Goal: Use online tool/utility: Utilize a website feature to perform a specific function

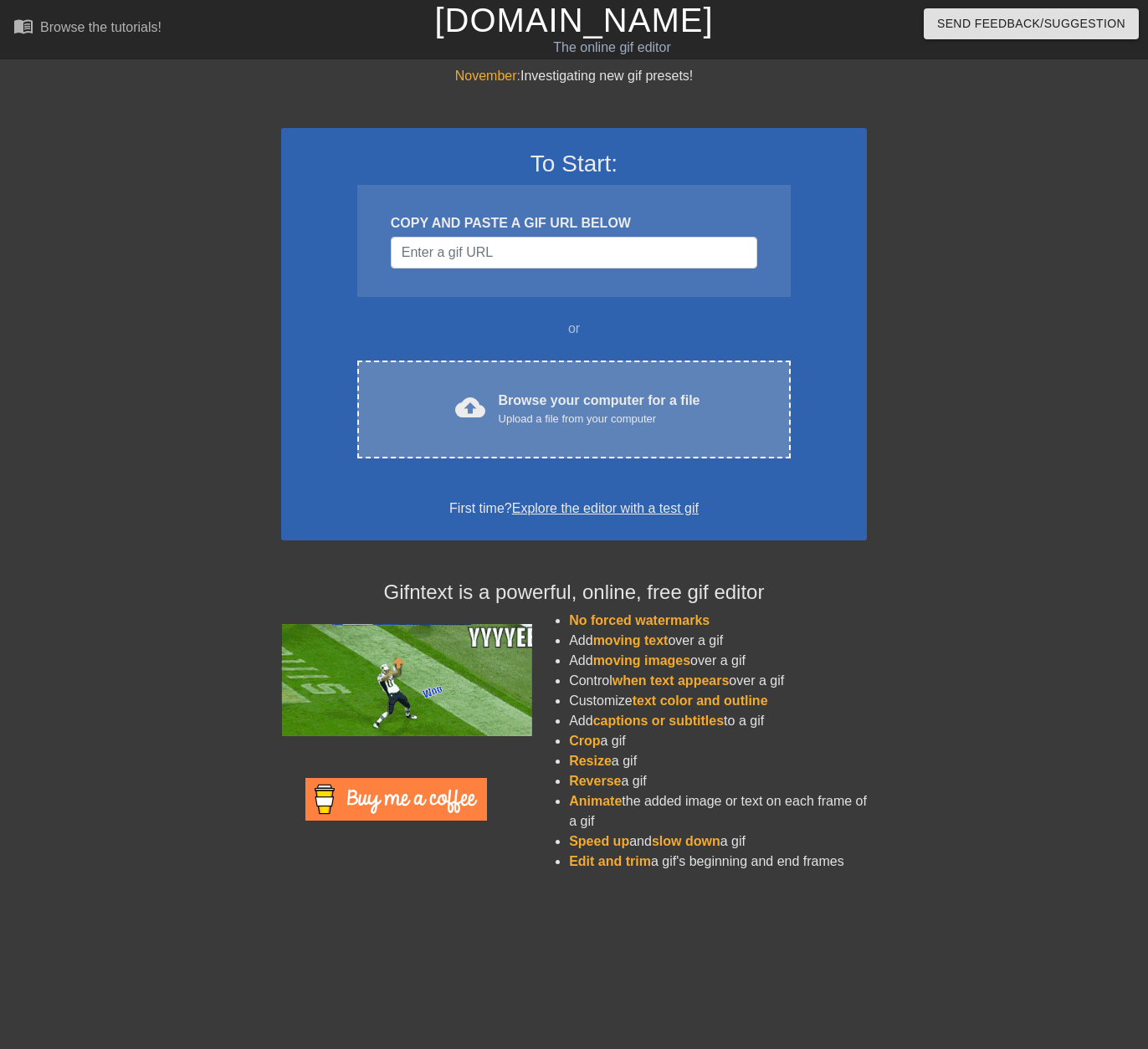
click at [506, 405] on div "Browse your computer for a file Upload a file from your computer" at bounding box center [599, 409] width 202 height 36
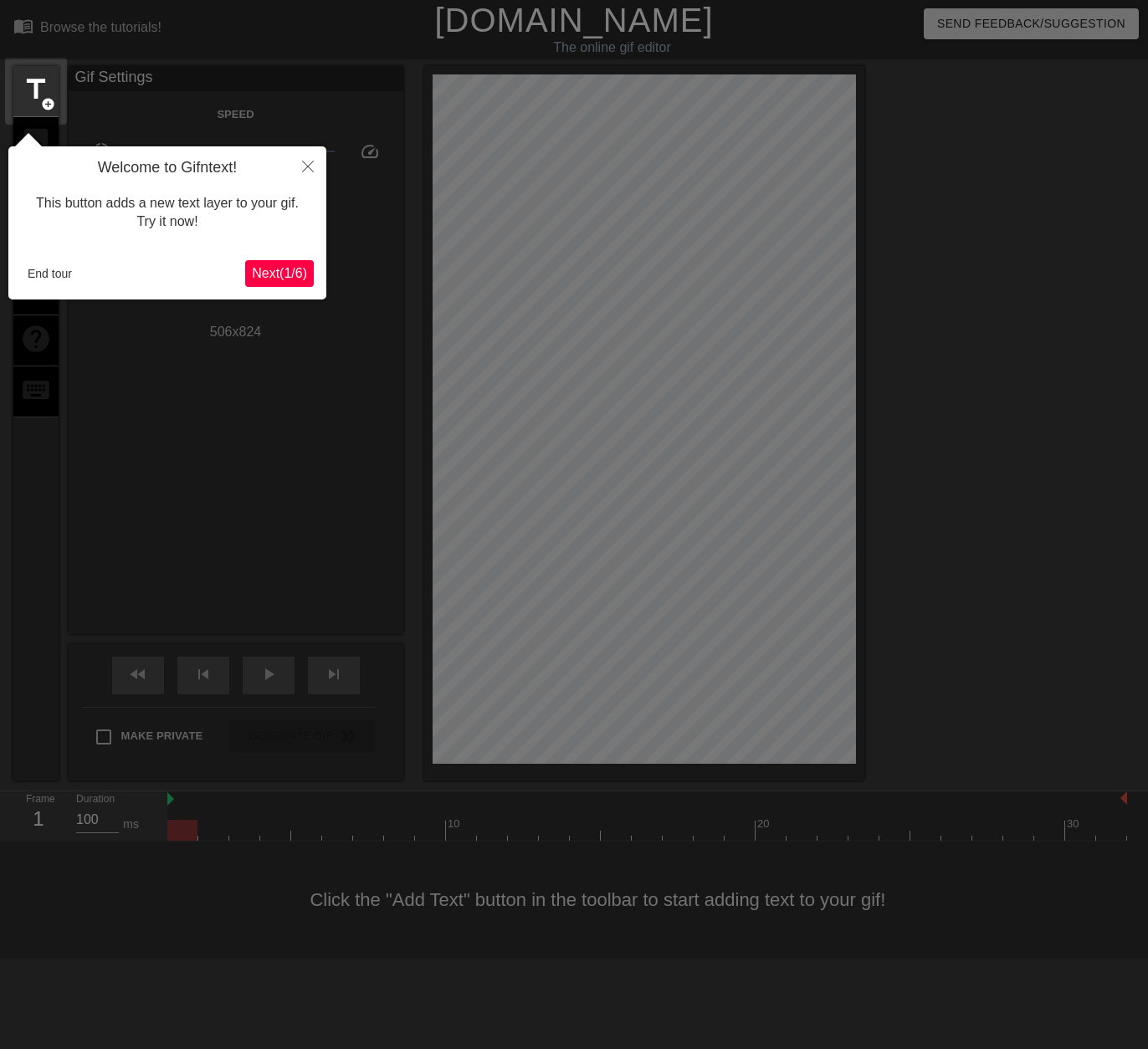
click at [287, 269] on span "Next ( 1 / 6 )" at bounding box center [279, 273] width 55 height 14
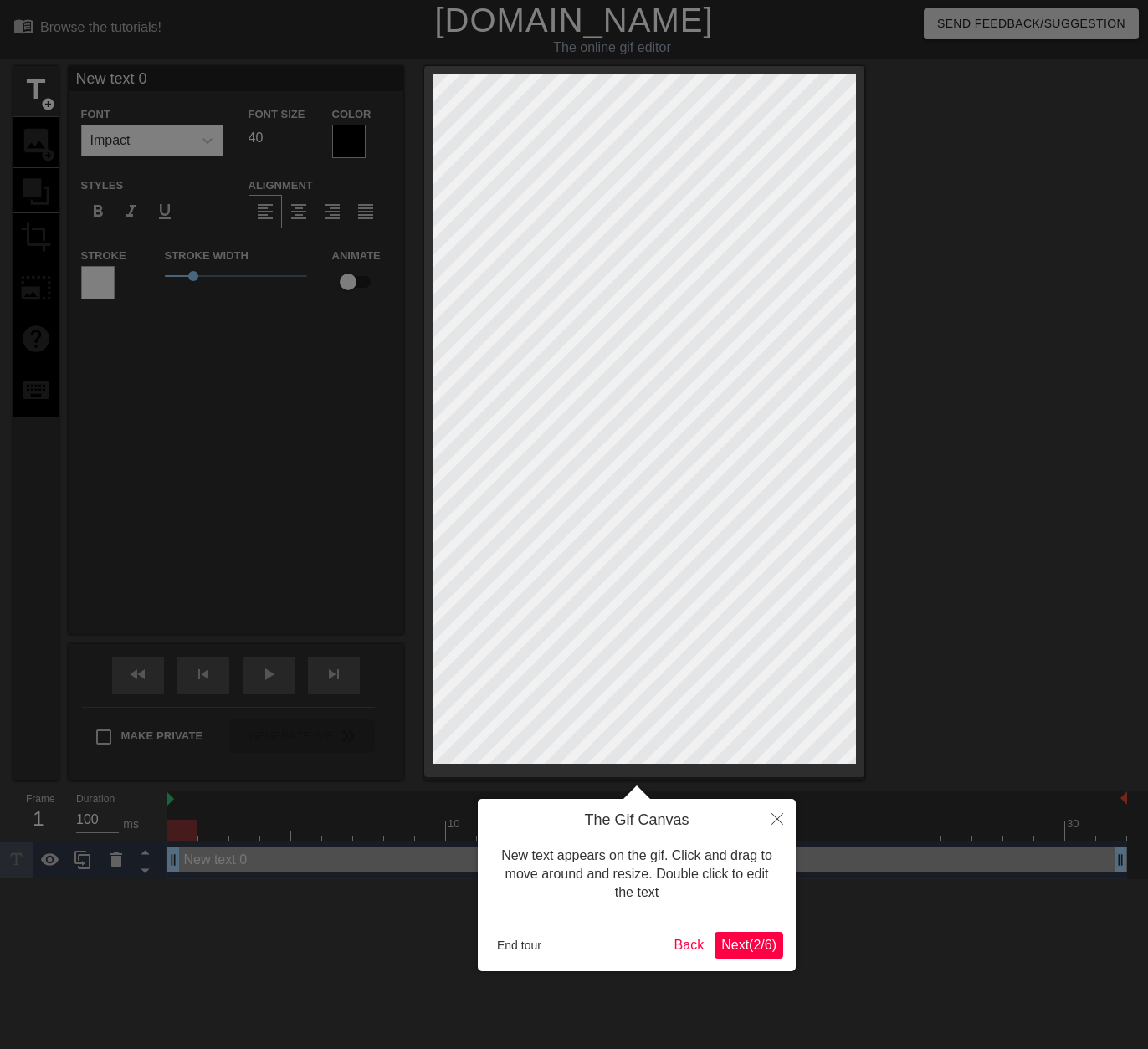
click at [287, 269] on div at bounding box center [574, 524] width 1148 height 1049
click at [771, 821] on button "Close" at bounding box center [777, 818] width 36 height 38
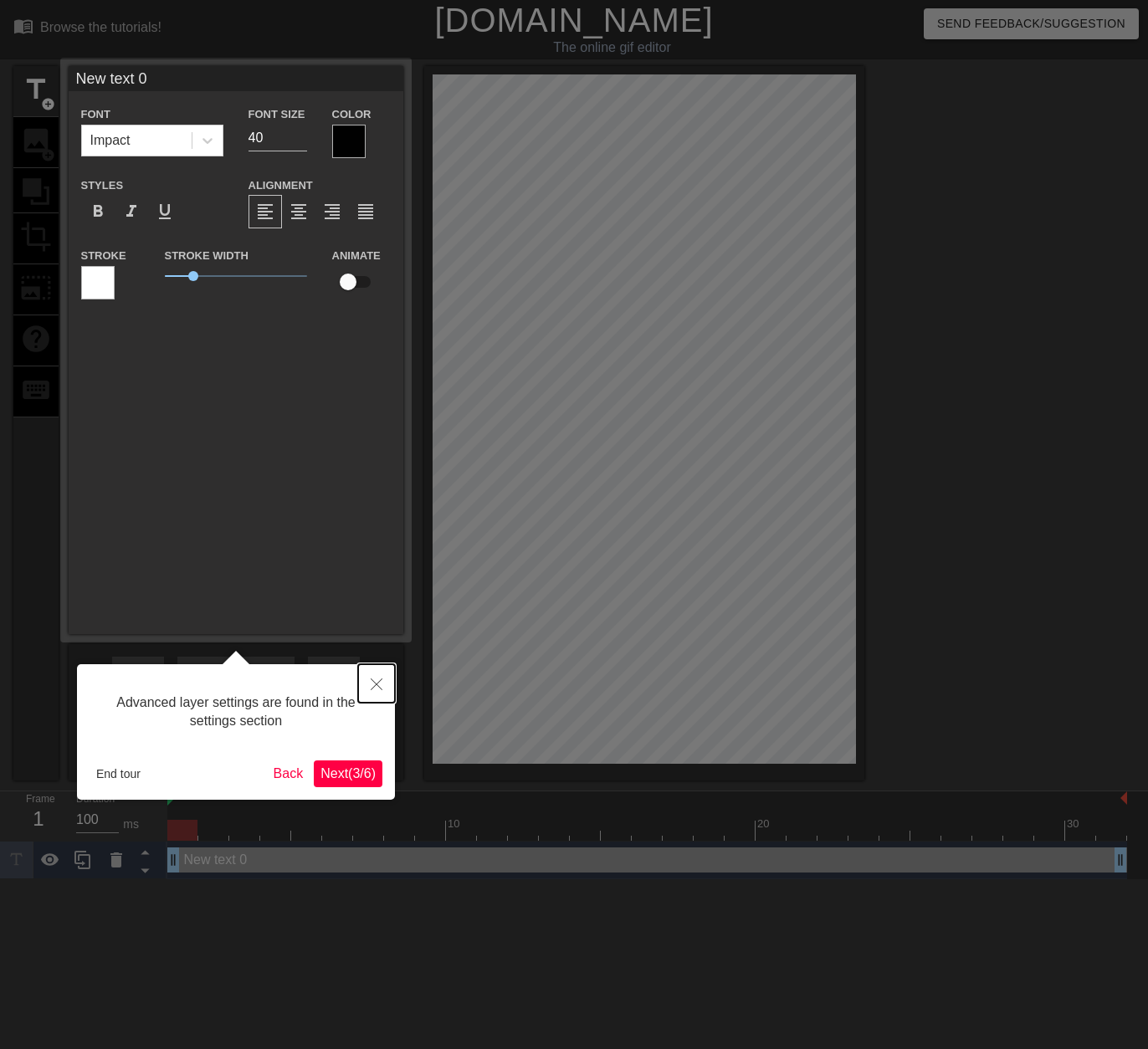
click at [379, 683] on icon "Close" at bounding box center [376, 684] width 12 height 12
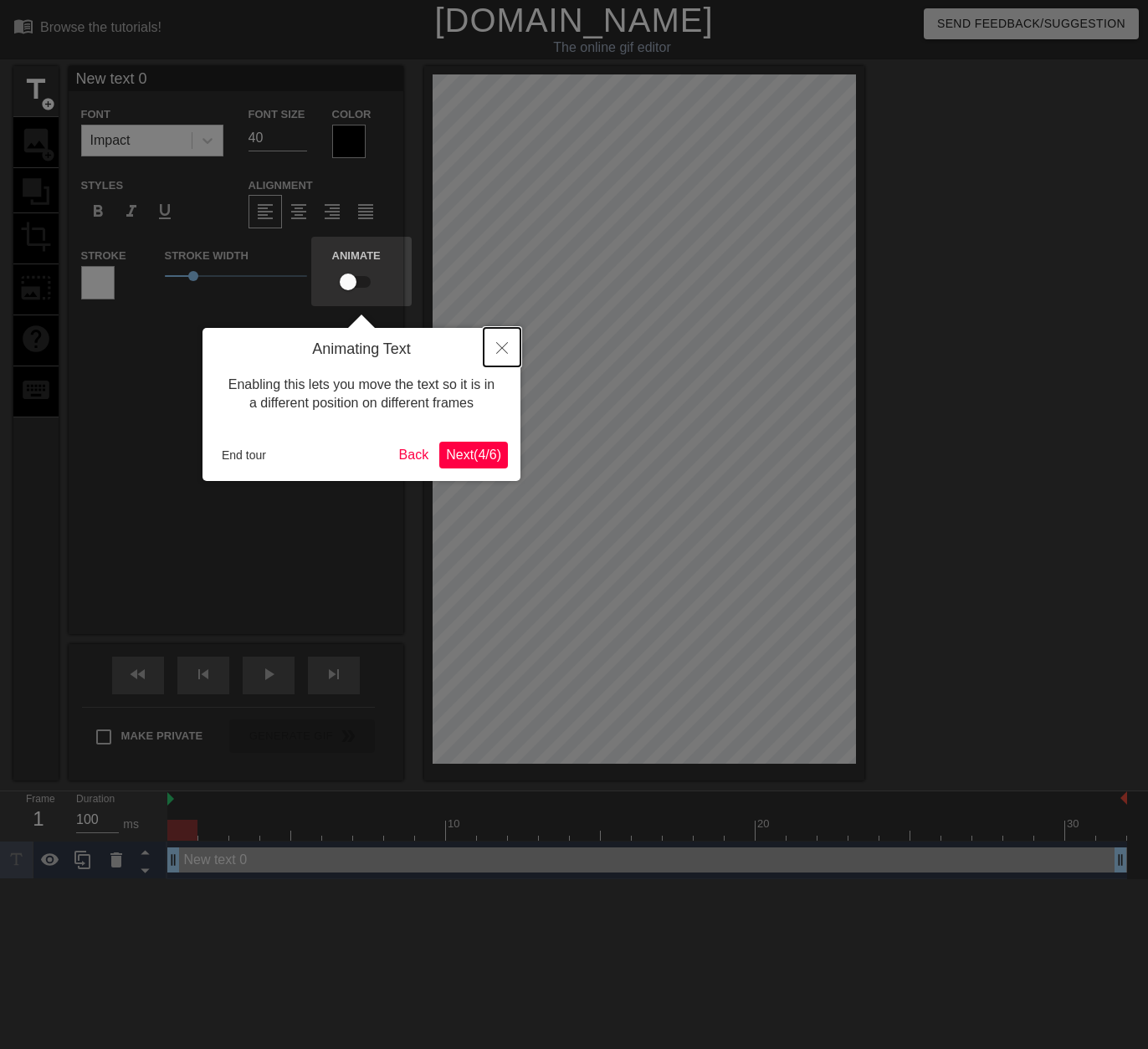
click at [495, 352] on button "Close" at bounding box center [501, 346] width 36 height 38
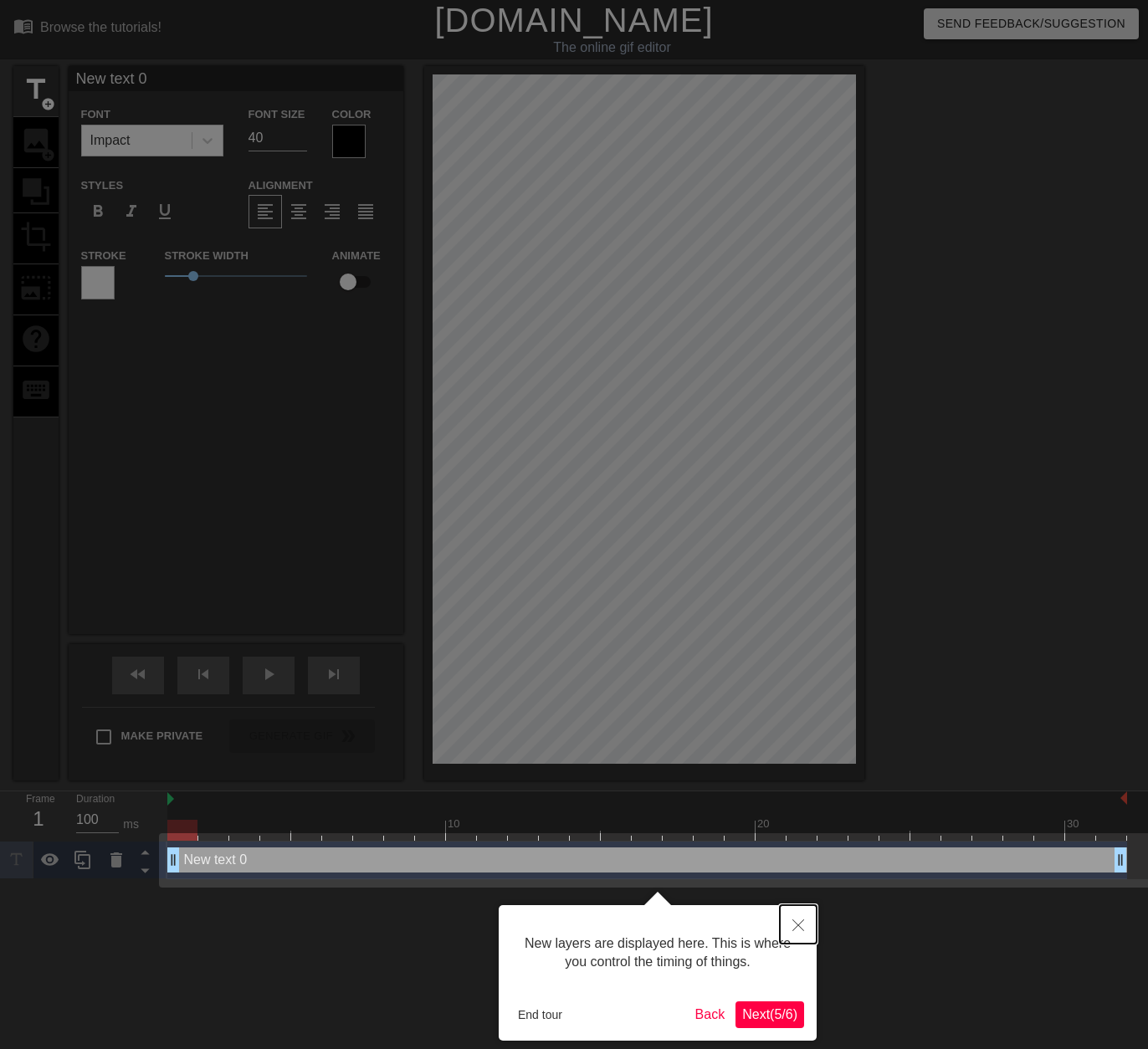
click at [796, 931] on icon "Close" at bounding box center [798, 925] width 12 height 12
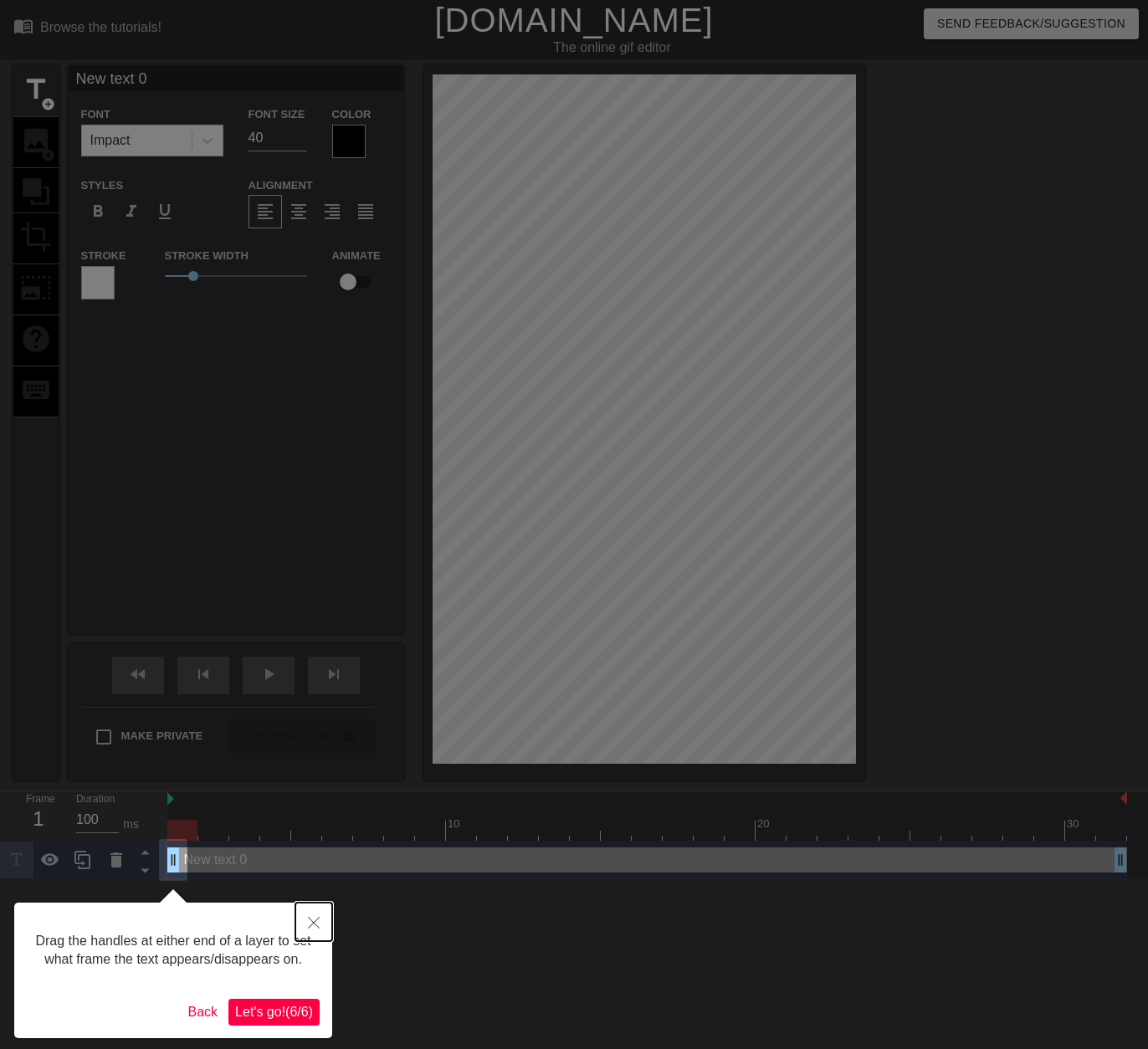
click at [316, 919] on icon "Close" at bounding box center [314, 923] width 12 height 12
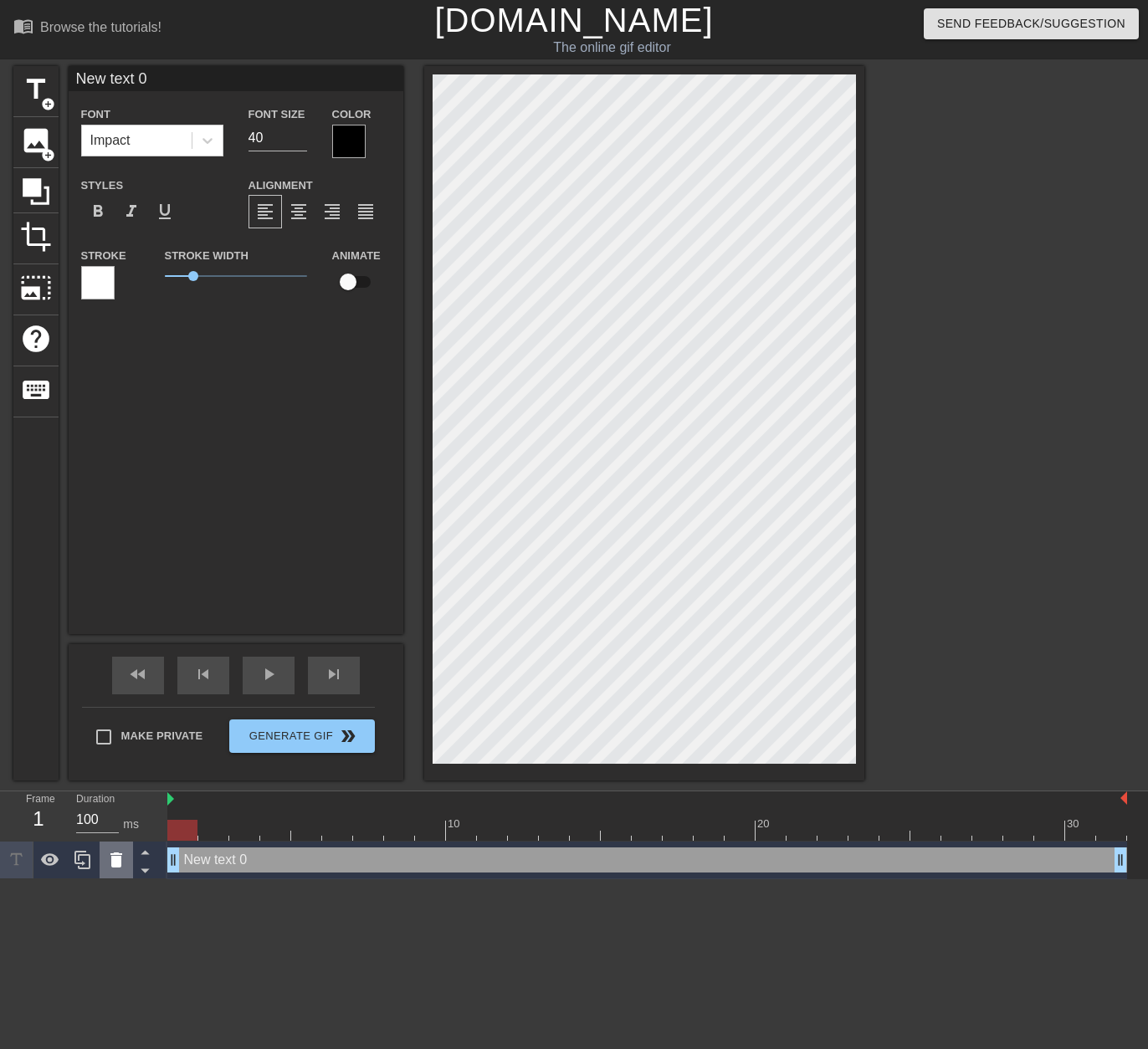
click at [117, 860] on icon at bounding box center [116, 860] width 12 height 15
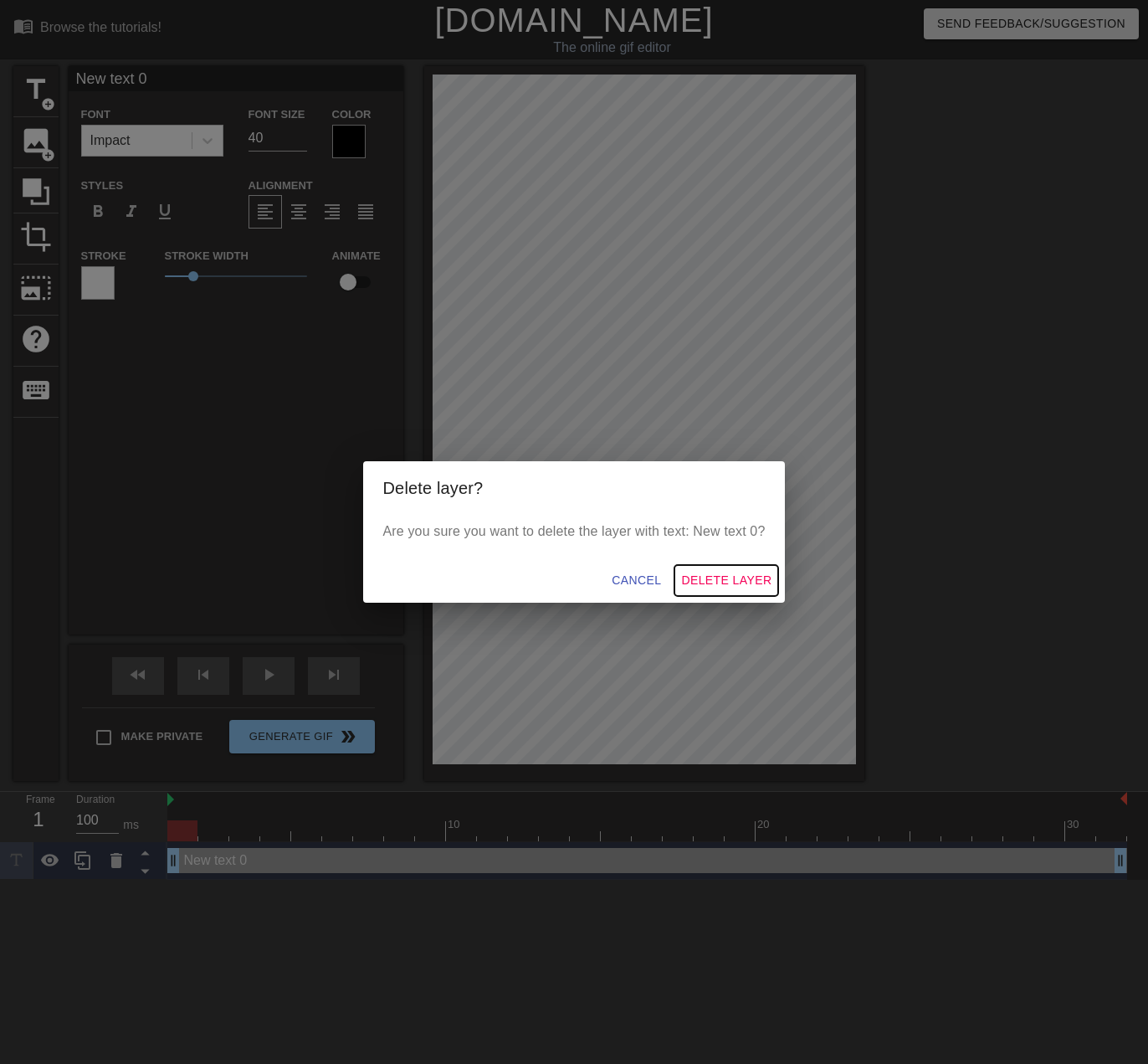
click at [718, 581] on span "Delete Layer" at bounding box center [726, 581] width 91 height 21
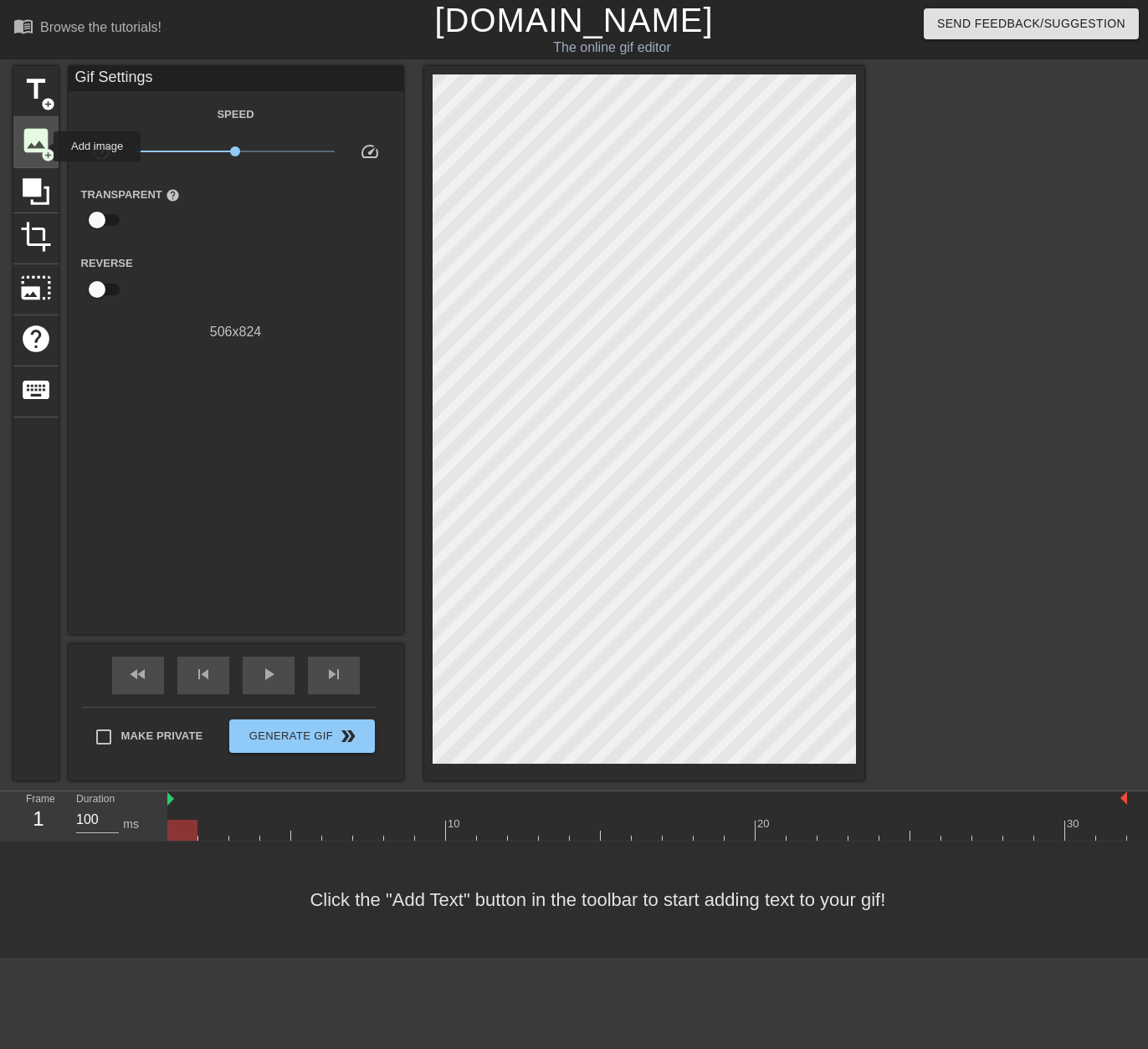
click at [43, 148] on span "add_circle" at bounding box center [48, 155] width 14 height 14
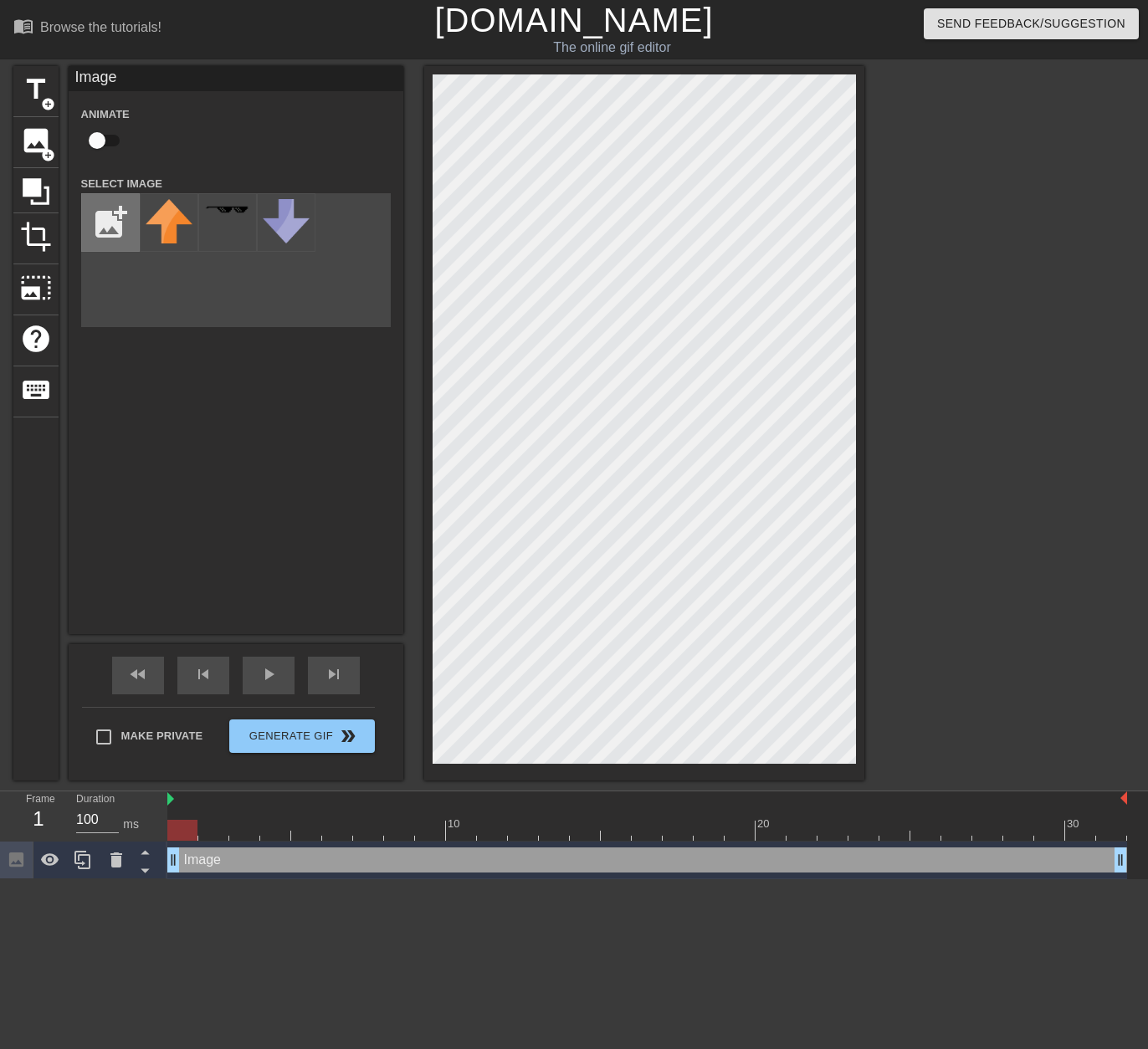
click at [121, 215] on input "file" at bounding box center [110, 222] width 57 height 57
type input "C:\fakepath\Fvv_IHUaMAATQPP-Photoroom.png"
click at [168, 225] on img at bounding box center [169, 235] width 47 height 74
click at [867, 71] on div "title add_circle image add_circle crop photo_size_select_large help keyboard Im…" at bounding box center [574, 424] width 1148 height 715
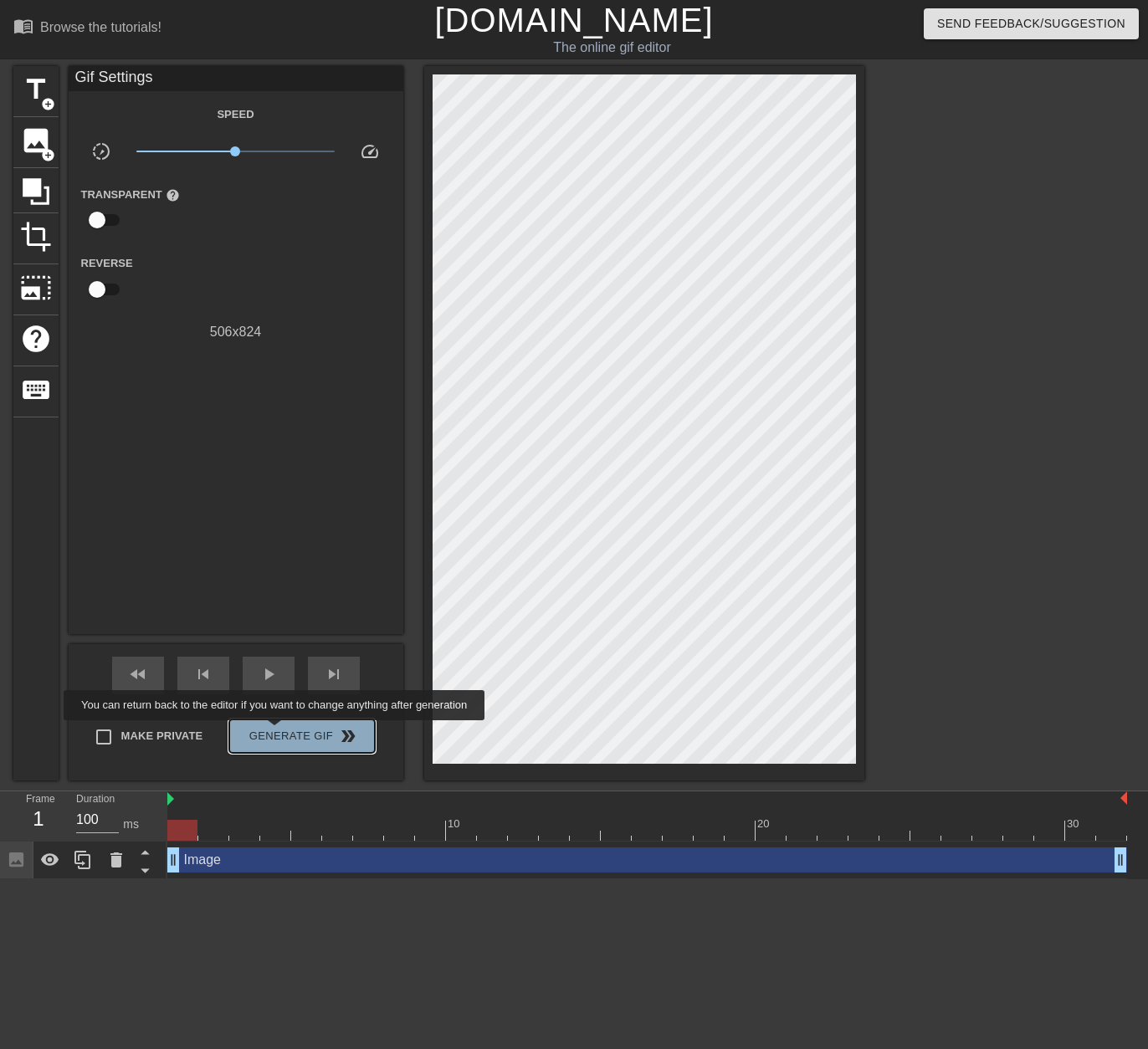
click at [276, 733] on span "Generate Gif double_arrow" at bounding box center [301, 736] width 132 height 21
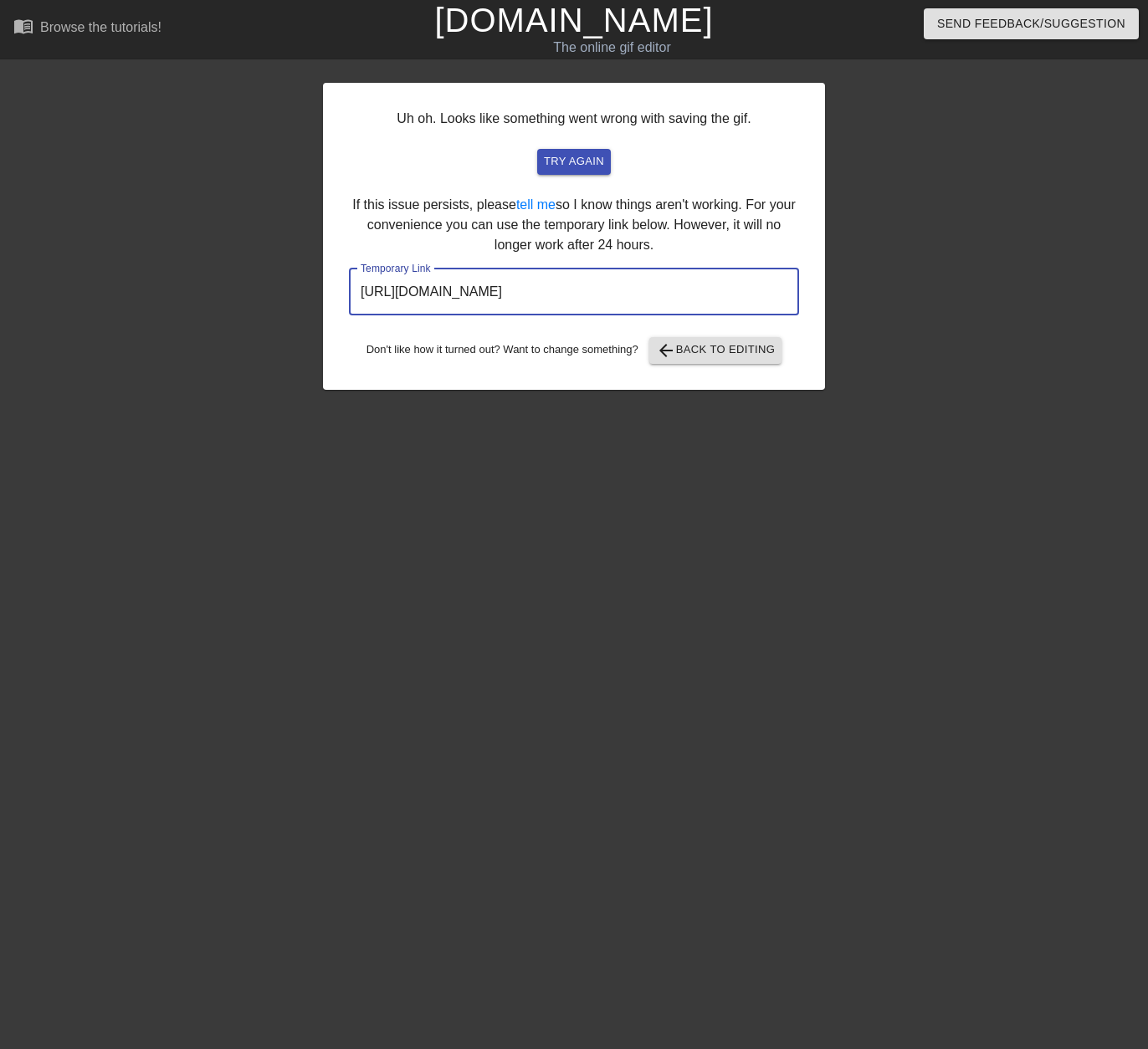
drag, startPoint x: 726, startPoint y: 301, endPoint x: 141, endPoint y: 271, distance: 585.8
click at [349, 269] on input "[URL][DOMAIN_NAME]" at bounding box center [574, 292] width 450 height 47
